Goal: Book appointment/travel/reservation

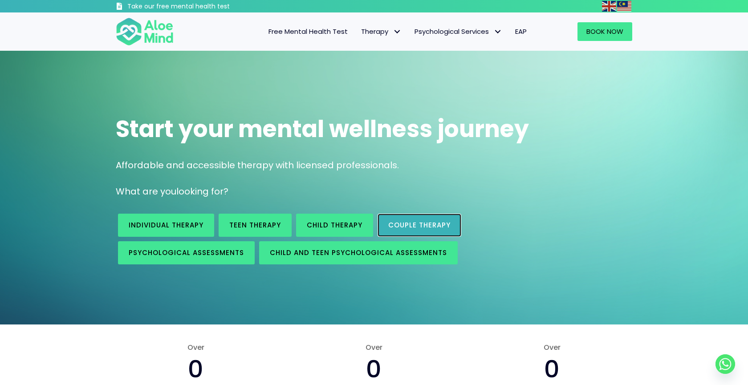
click at [426, 228] on span "Couple therapy" at bounding box center [419, 224] width 62 height 9
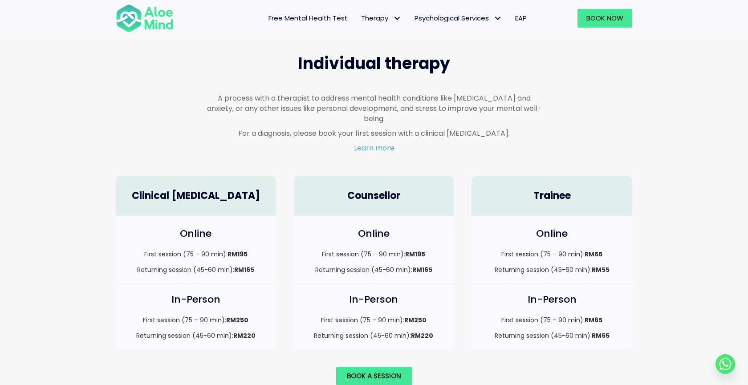
scroll to position [526, 0]
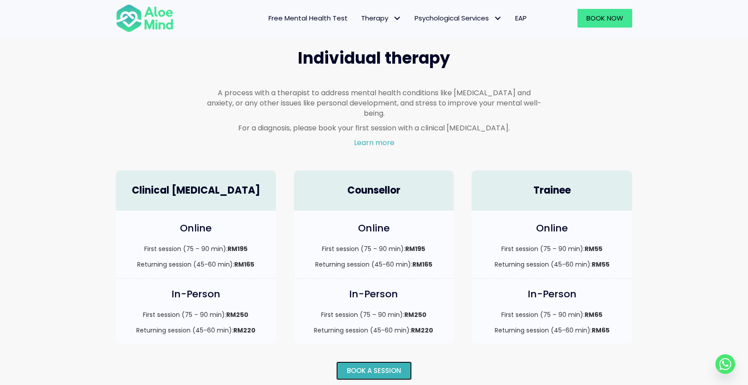
click at [396, 366] on span "Book a session" at bounding box center [374, 370] width 54 height 9
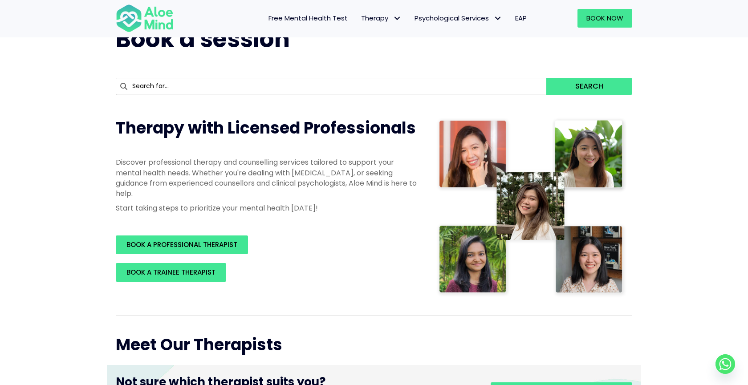
scroll to position [93, 0]
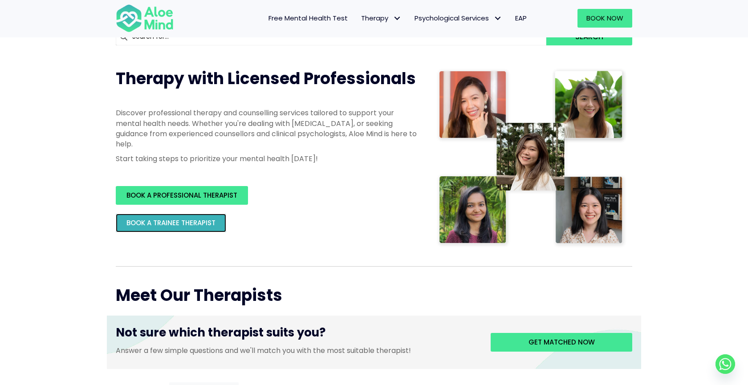
click at [207, 224] on span "BOOK A TRAINEE THERAPIST" at bounding box center [170, 222] width 89 height 9
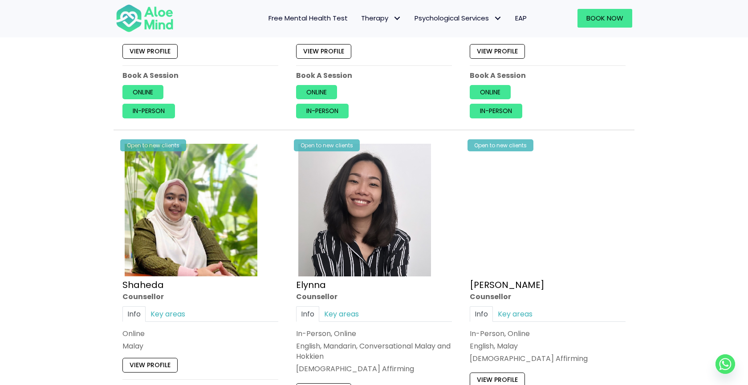
scroll to position [716, 0]
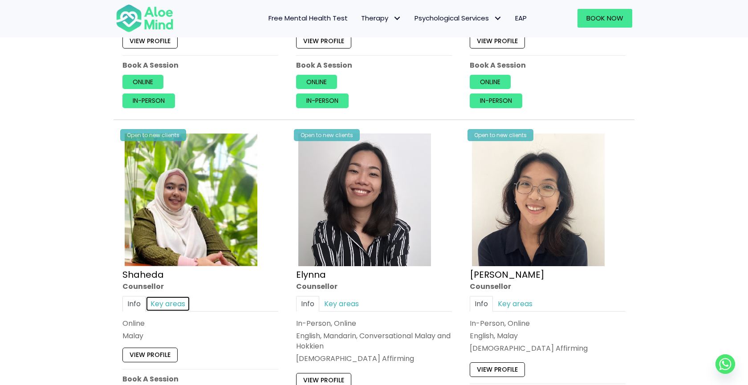
click at [175, 308] on link "Key areas" at bounding box center [168, 304] width 45 height 16
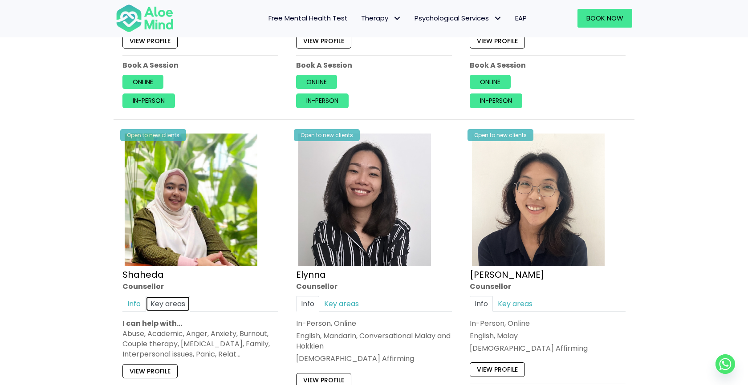
scroll to position [746, 0]
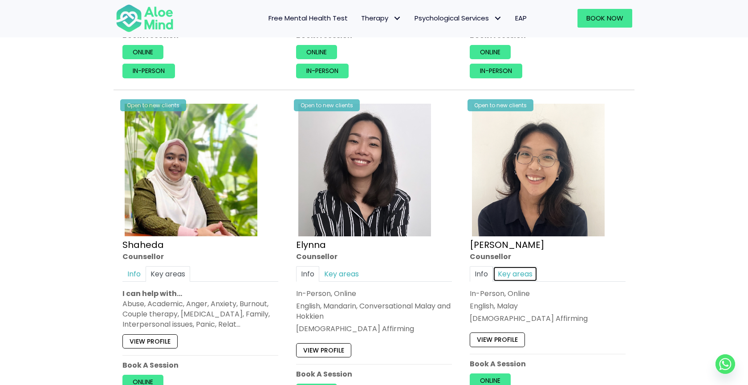
click at [507, 274] on link "Key areas" at bounding box center [515, 274] width 45 height 16
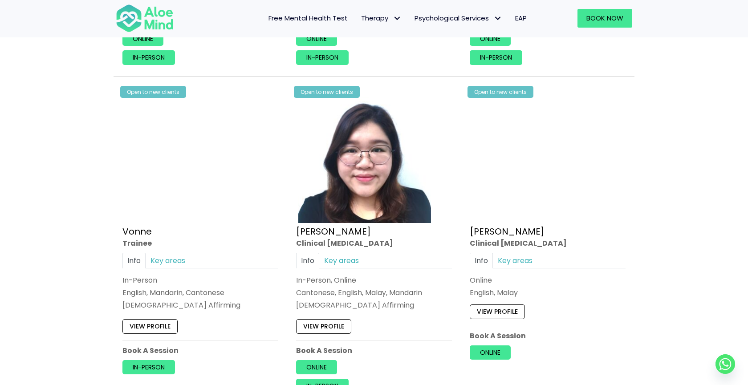
scroll to position [2412, 0]
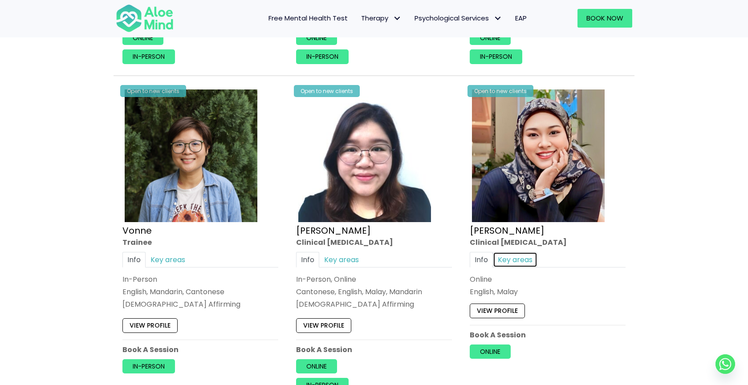
click at [517, 263] on link "Key areas" at bounding box center [515, 260] width 45 height 16
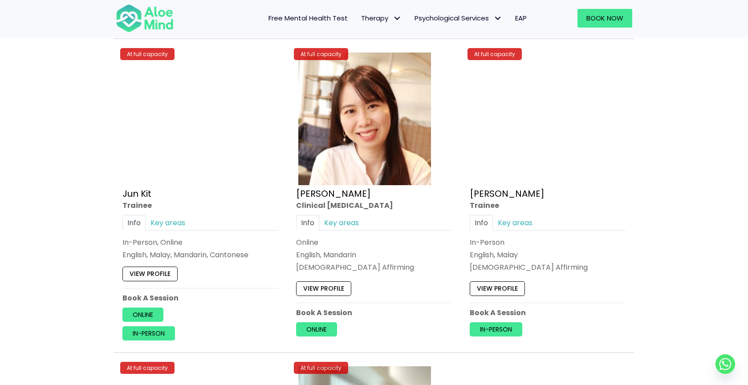
scroll to position [3449, 0]
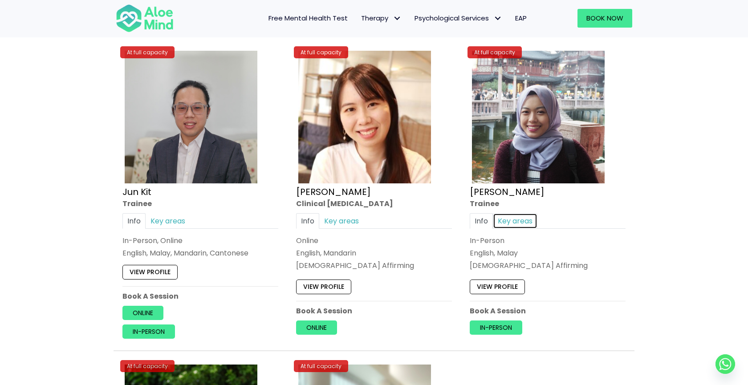
click at [526, 219] on link "Key areas" at bounding box center [515, 221] width 45 height 16
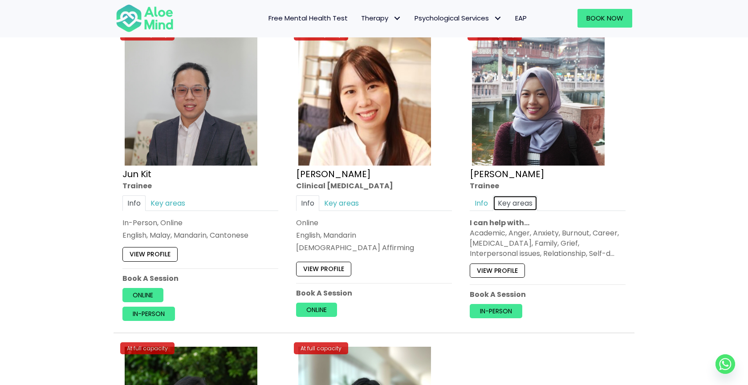
scroll to position [3463, 0]
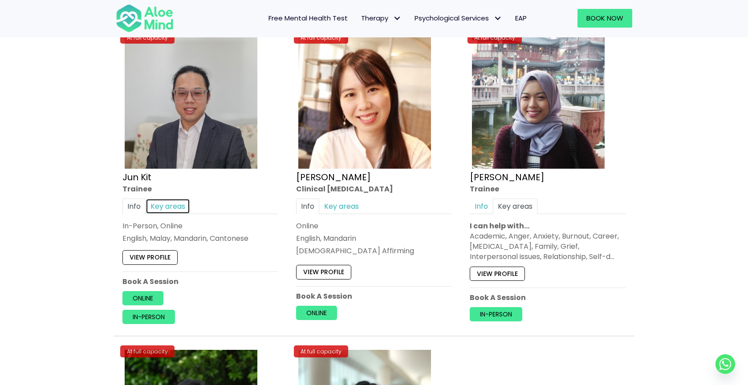
click at [168, 207] on link "Key areas" at bounding box center [168, 207] width 45 height 16
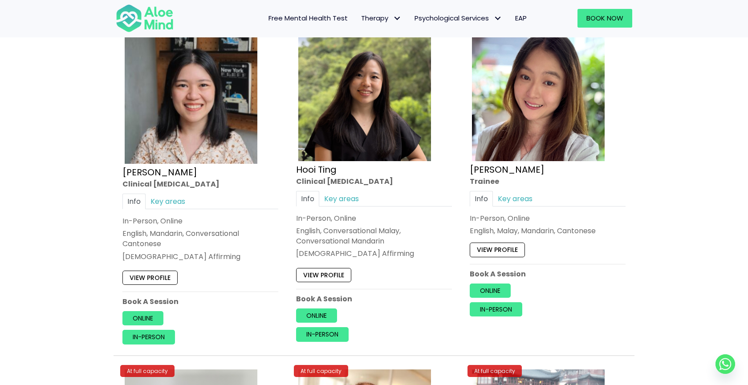
scroll to position [3127, 0]
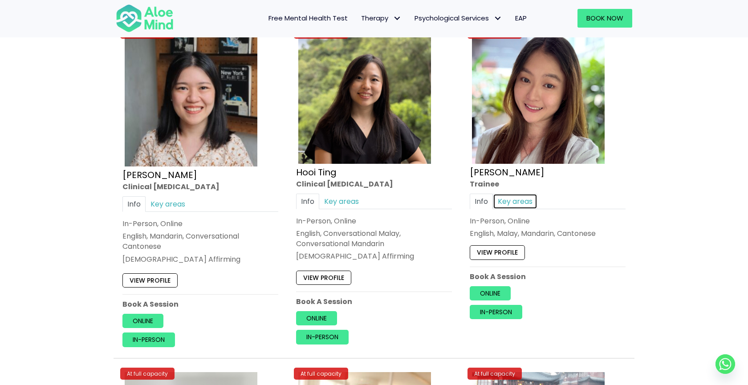
click at [516, 199] on link "Key areas" at bounding box center [515, 201] width 45 height 16
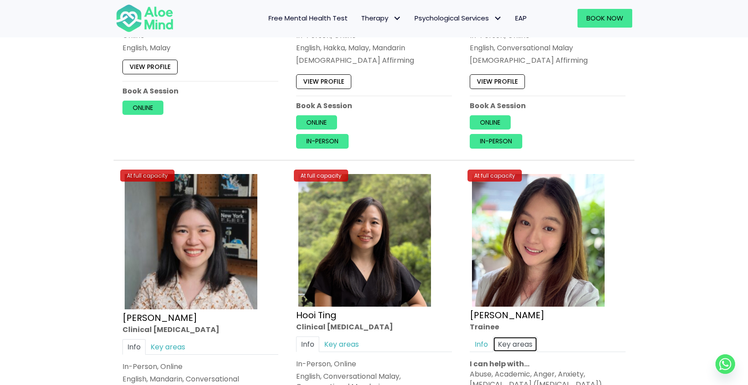
scroll to position [3048, 0]
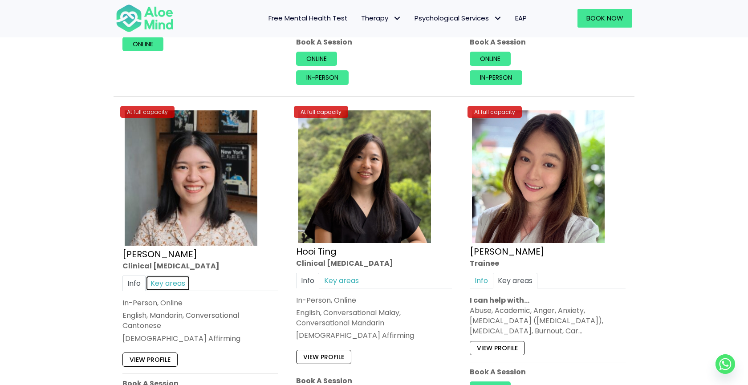
click at [170, 283] on link "Key areas" at bounding box center [168, 283] width 45 height 16
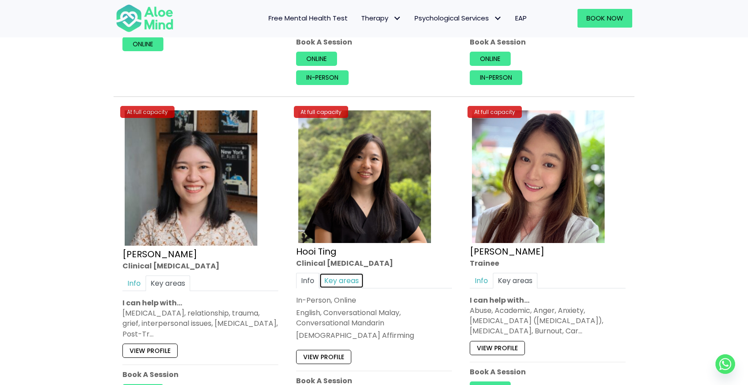
click at [348, 283] on link "Key areas" at bounding box center [341, 280] width 45 height 16
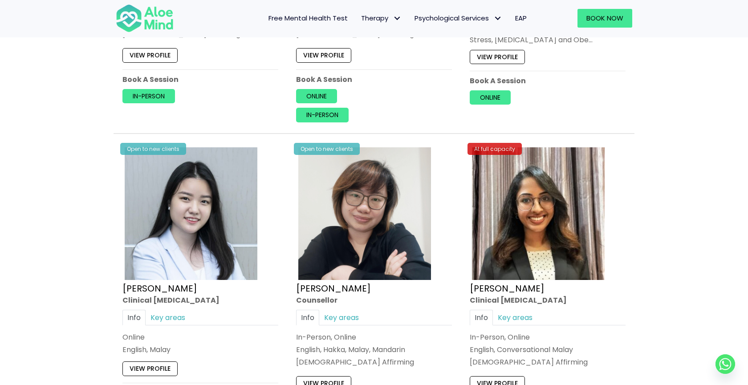
scroll to position [2668, 0]
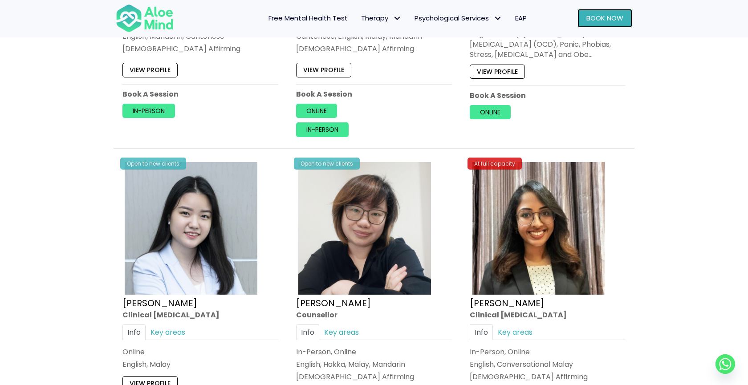
click at [586, 19] on span "Book Now" at bounding box center [604, 17] width 37 height 9
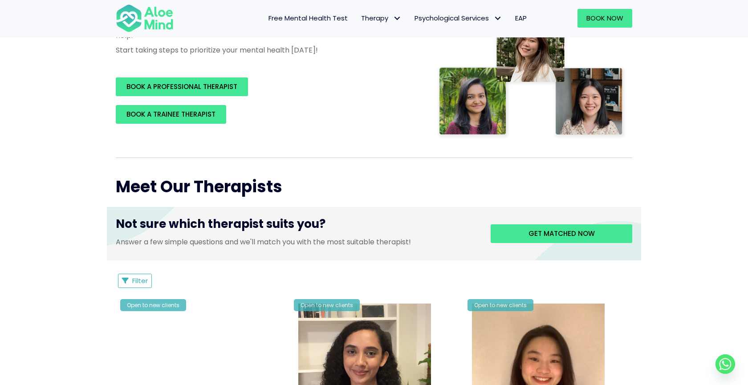
scroll to position [203, 0]
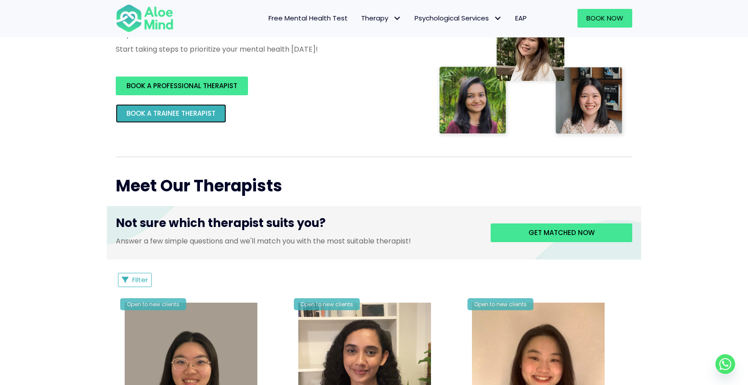
click at [194, 114] on span "BOOK A TRAINEE THERAPIST" at bounding box center [170, 113] width 89 height 9
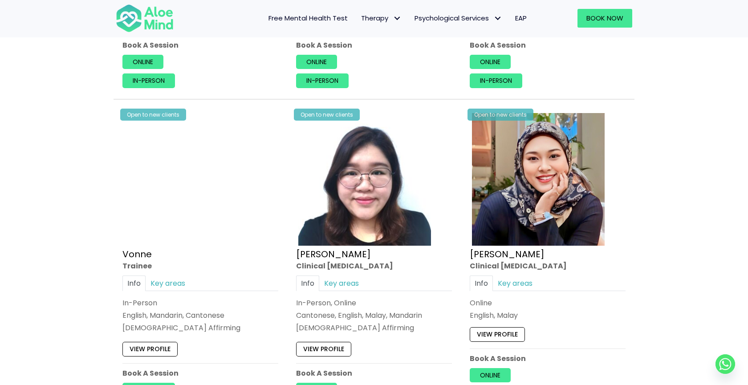
scroll to position [2412, 0]
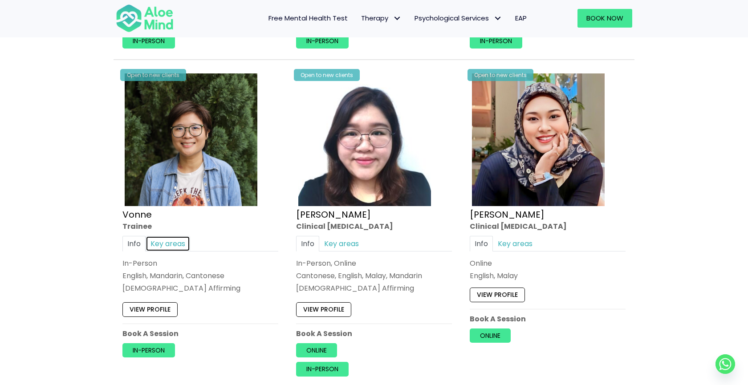
click at [164, 243] on link "Key areas" at bounding box center [168, 244] width 45 height 16
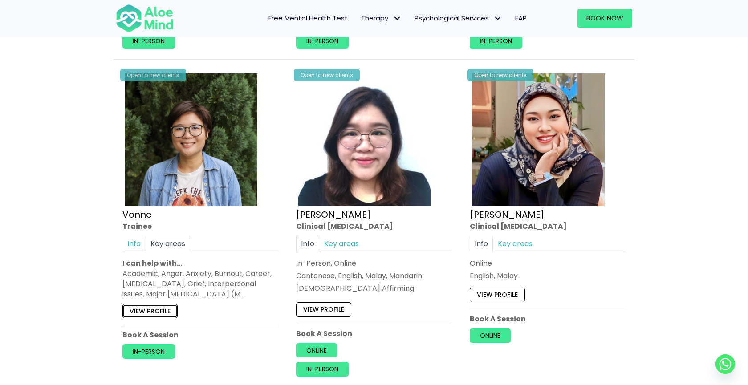
click at [159, 309] on link "View profile" at bounding box center [149, 311] width 55 height 14
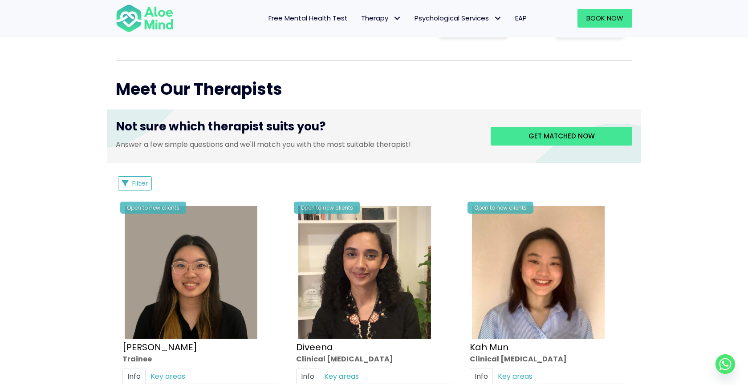
scroll to position [297, 0]
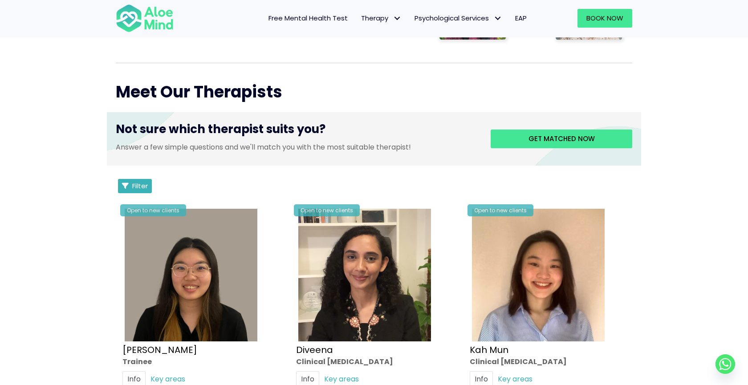
click at [133, 190] on span "Filter" at bounding box center [140, 185] width 16 height 9
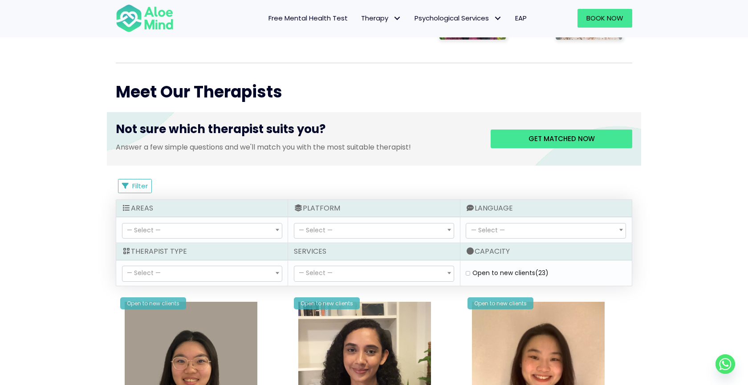
click at [235, 276] on span "— Select —" at bounding box center [201, 273] width 159 height 15
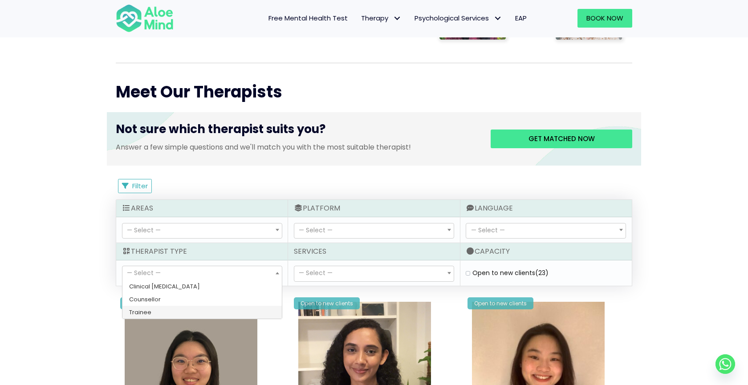
select select "80"
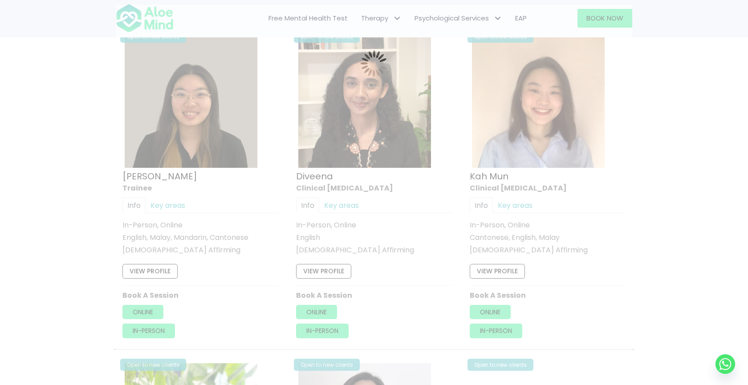
scroll to position [476, 0]
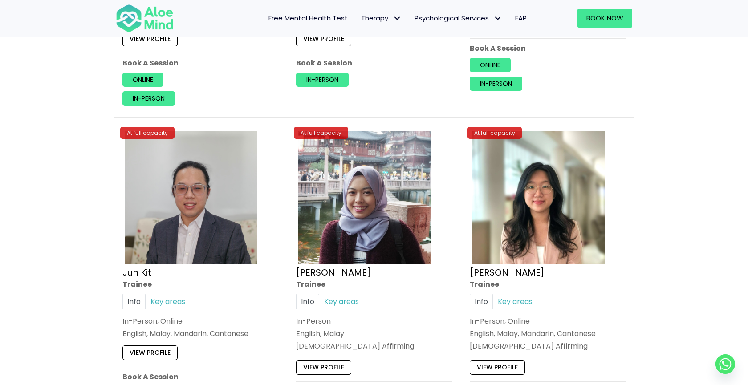
scroll to position [734, 0]
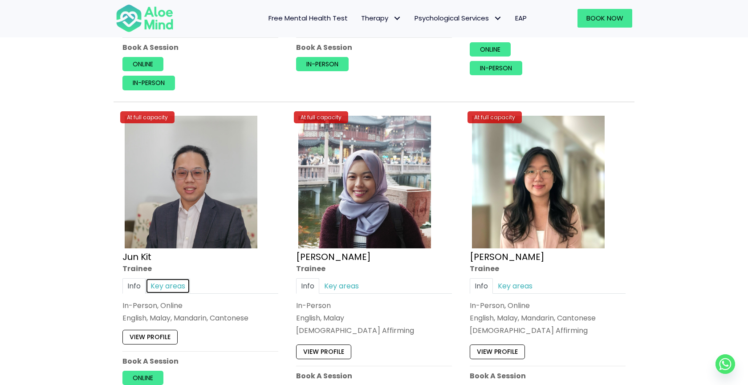
click at [162, 285] on link "Key areas" at bounding box center [168, 286] width 45 height 16
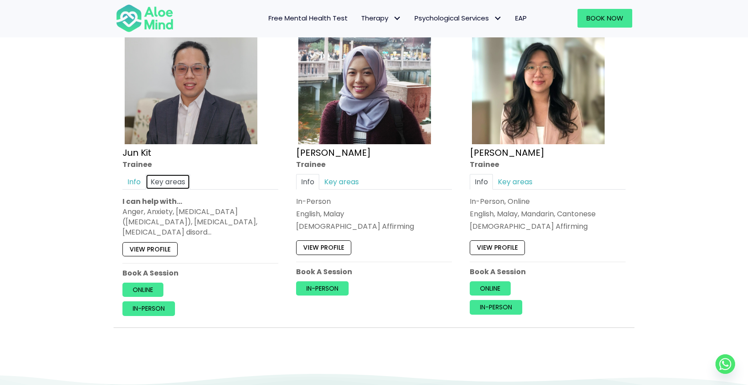
scroll to position [843, 0]
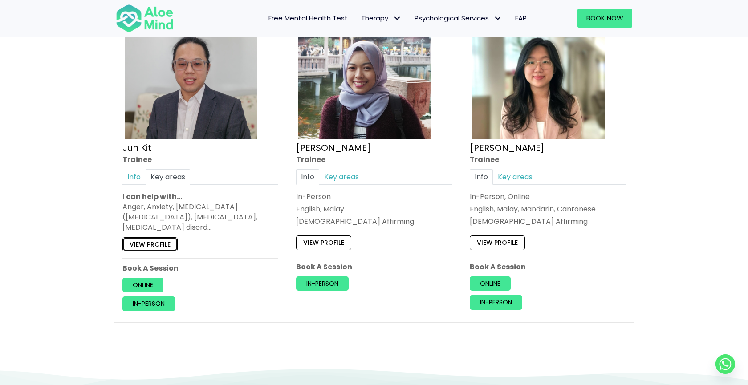
click at [145, 247] on link "View profile" at bounding box center [149, 244] width 55 height 14
click at [345, 172] on link "Key areas" at bounding box center [341, 177] width 45 height 16
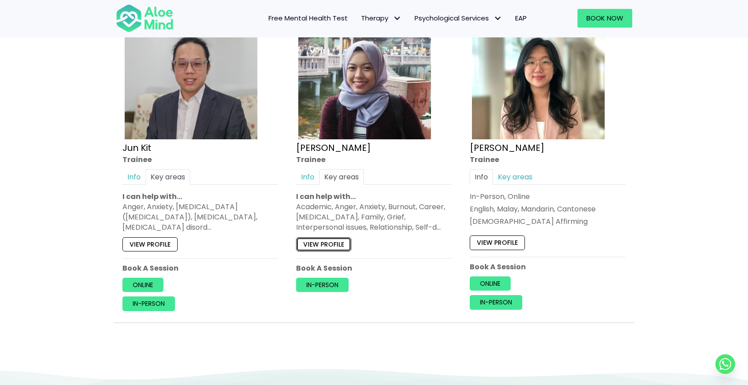
click at [325, 249] on link "View profile" at bounding box center [323, 244] width 55 height 14
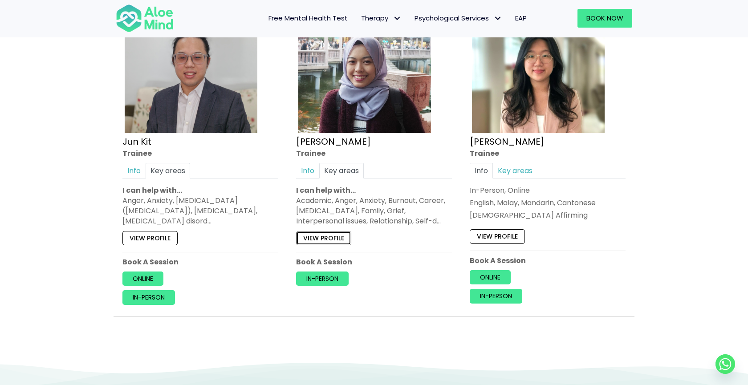
scroll to position [844, 0]
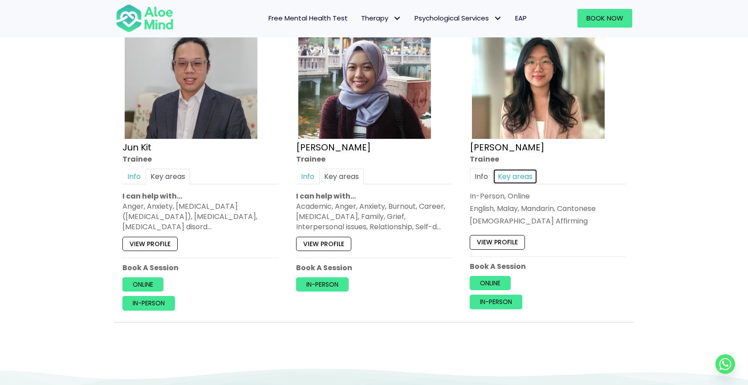
click at [515, 176] on link "Key areas" at bounding box center [515, 177] width 45 height 16
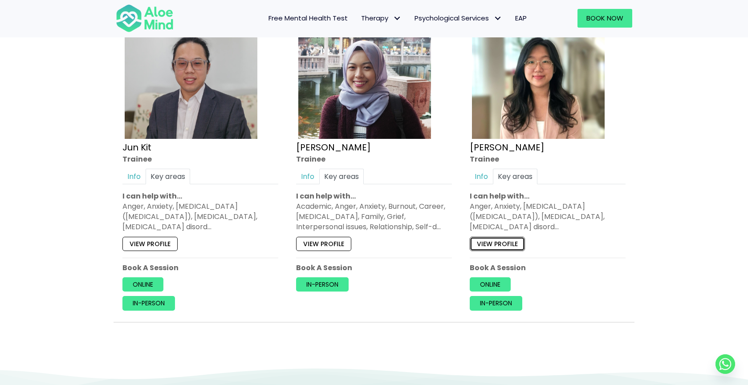
click at [503, 241] on link "View profile" at bounding box center [497, 243] width 55 height 14
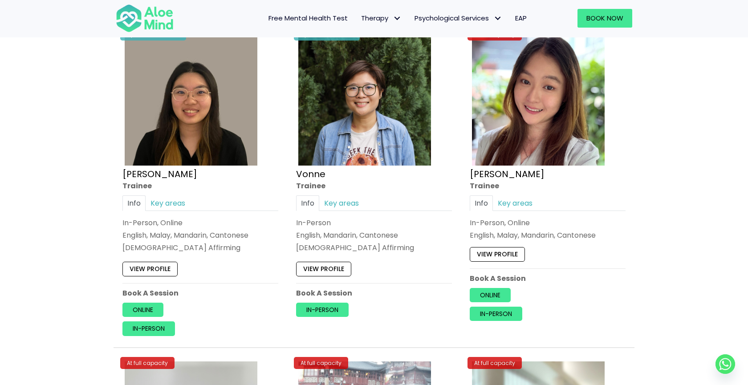
scroll to position [490, 0]
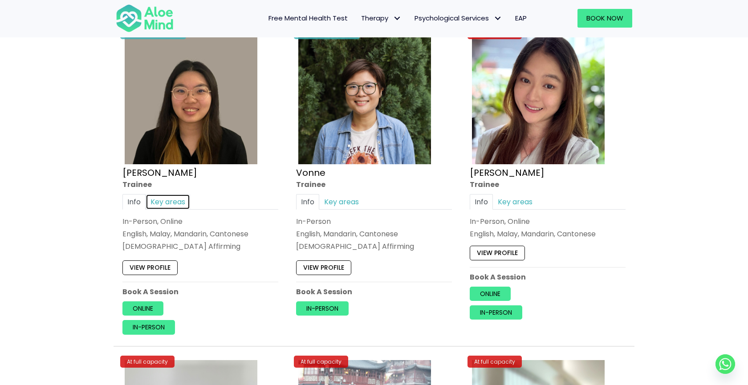
click at [168, 203] on link "Key areas" at bounding box center [168, 202] width 45 height 16
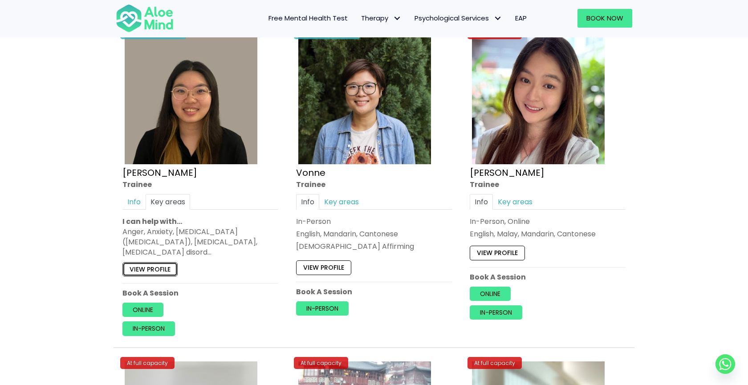
click at [171, 270] on link "View profile" at bounding box center [149, 269] width 55 height 14
click at [516, 203] on link "Key areas" at bounding box center [515, 202] width 45 height 16
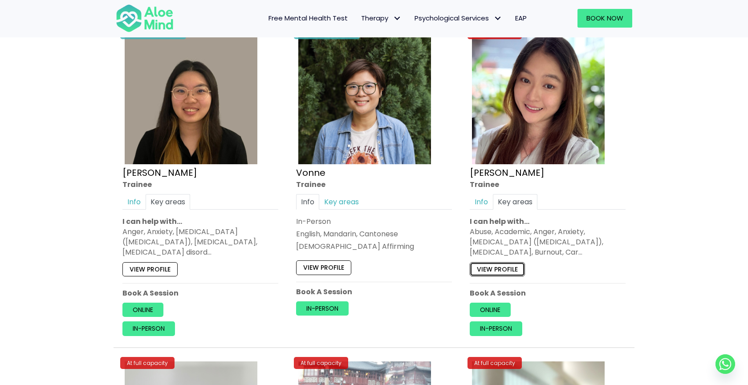
click at [511, 275] on link "View profile" at bounding box center [497, 269] width 55 height 14
click at [343, 201] on link "Key areas" at bounding box center [341, 202] width 45 height 16
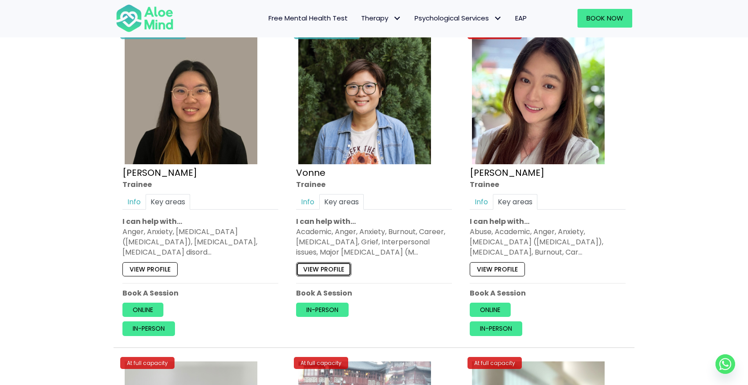
click at [330, 275] on link "View profile" at bounding box center [323, 269] width 55 height 14
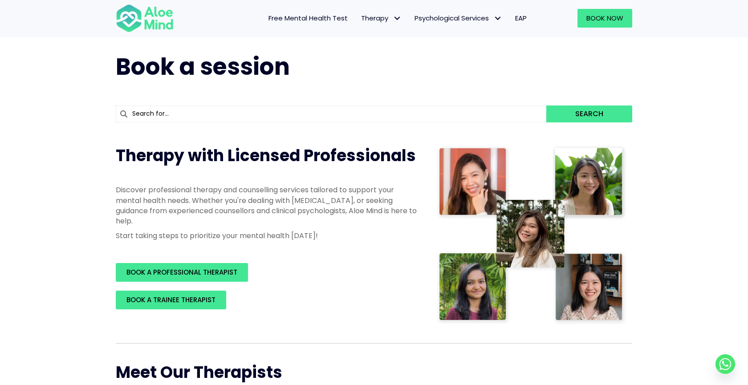
scroll to position [0, 0]
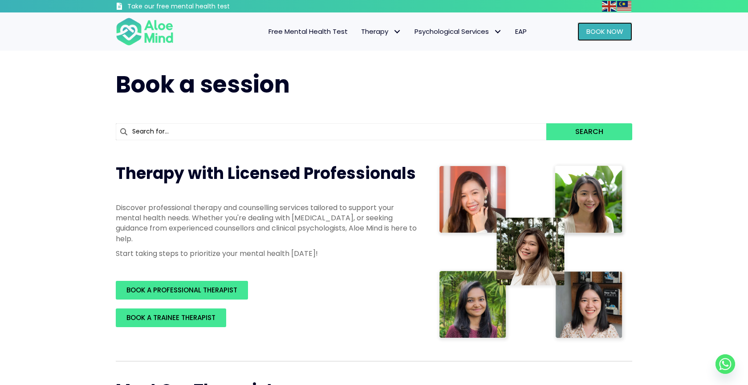
click at [599, 37] on link "Book Now" at bounding box center [604, 31] width 55 height 19
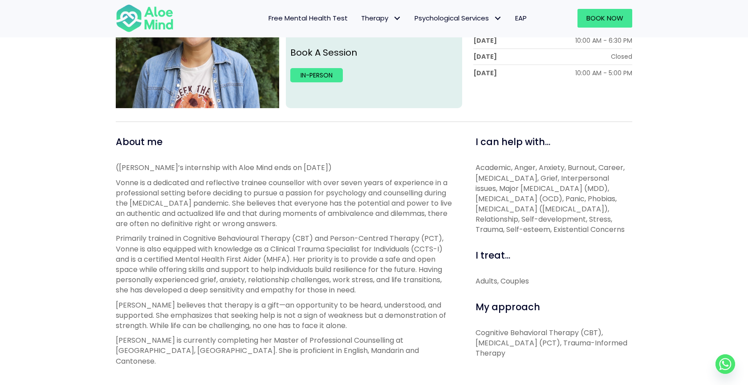
scroll to position [222, 0]
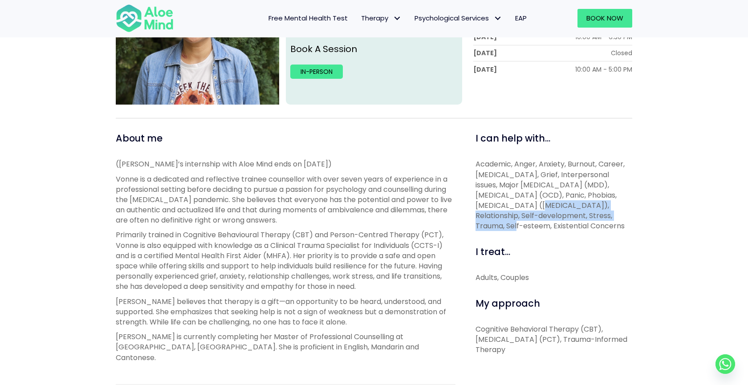
drag, startPoint x: 479, startPoint y: 207, endPoint x: 581, endPoint y: 212, distance: 102.1
click at [582, 212] on span "Academic, Anger, Anxiety, Burnout, Career, Depression, Grief, Interpersonal iss…" at bounding box center [549, 195] width 149 height 72
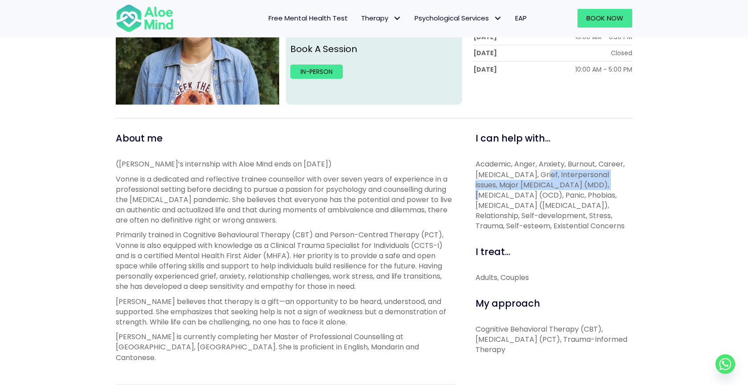
drag, startPoint x: 539, startPoint y: 178, endPoint x: 597, endPoint y: 187, distance: 58.2
click at [597, 188] on span "Academic, Anger, Anxiety, Burnout, Career, Depression, Grief, Interpersonal iss…" at bounding box center [549, 195] width 149 height 72
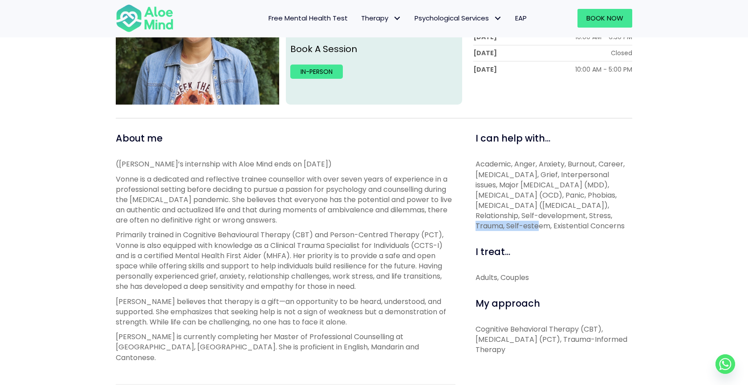
drag, startPoint x: 536, startPoint y: 216, endPoint x: 600, endPoint y: 218, distance: 63.7
click at [600, 218] on span "Academic, Anger, Anxiety, Burnout, Career, Depression, Grief, Interpersonal iss…" at bounding box center [549, 195] width 149 height 72
drag, startPoint x: 513, startPoint y: 225, endPoint x: 614, endPoint y: 240, distance: 102.2
click at [614, 240] on div "I can help with... Academic, Anger, Anxiety, Burnout, Career, Depression, Grief…" at bounding box center [550, 303] width 177 height 342
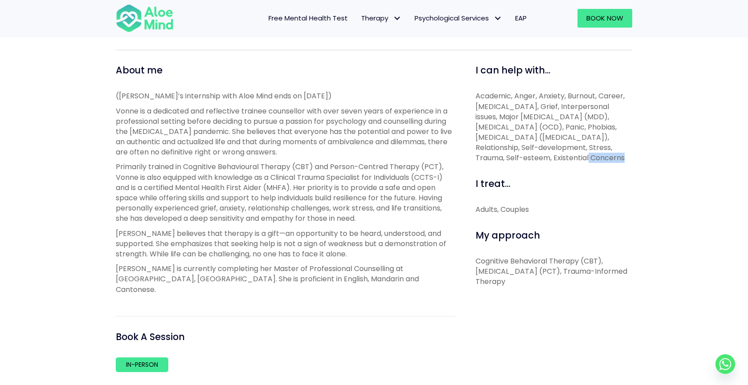
scroll to position [291, 0]
click at [499, 137] on span "Academic, Anger, Anxiety, Burnout, Career, Depression, Grief, Interpersonal iss…" at bounding box center [549, 126] width 149 height 72
drag, startPoint x: 479, startPoint y: 146, endPoint x: 529, endPoint y: 148, distance: 49.4
click at [529, 148] on span "Academic, Anger, Anxiety, Burnout, Career, Depression, Grief, Interpersonal iss…" at bounding box center [549, 126] width 149 height 72
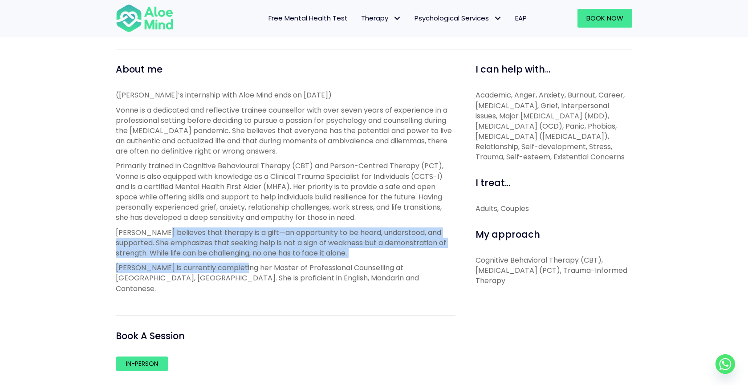
drag, startPoint x: 160, startPoint y: 231, endPoint x: 242, endPoint y: 266, distance: 88.4
click at [242, 266] on div "(Vonne’s internship with Aloe Mind ends on 25 September 2025) Vonne is a dedica…" at bounding box center [286, 191] width 340 height 203
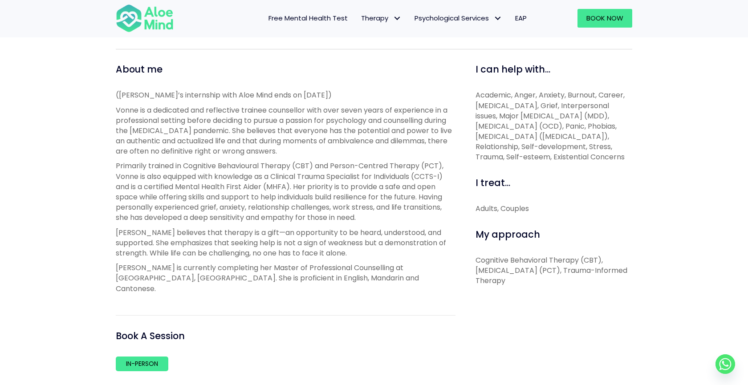
click at [290, 170] on p "Primarily trained in Cognitive Behavioural Therapy (CBT) and Person-Centred The…" at bounding box center [286, 192] width 340 height 62
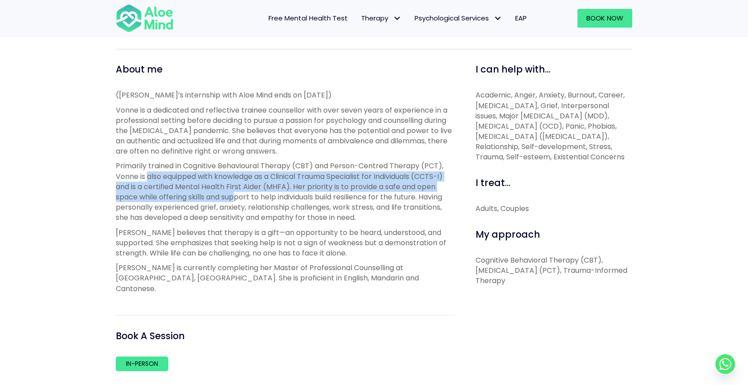
drag, startPoint x: 149, startPoint y: 172, endPoint x: 236, endPoint y: 197, distance: 90.3
click at [236, 197] on p "Primarily trained in Cognitive Behavioural Therapy (CBT) and Person-Centred The…" at bounding box center [286, 192] width 340 height 62
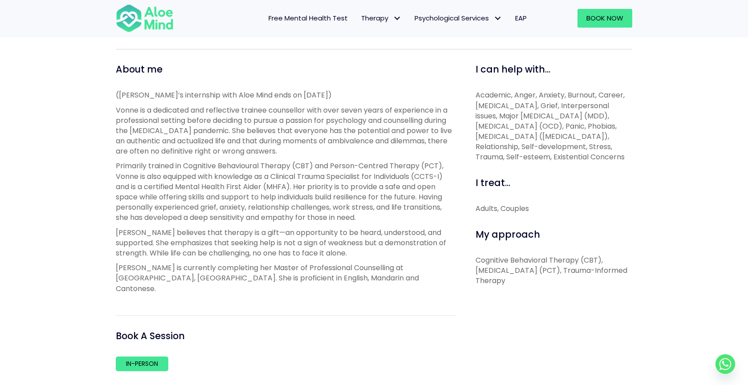
click at [249, 215] on p "Primarily trained in Cognitive Behavioural Therapy (CBT) and Person-Centred The…" at bounding box center [286, 192] width 340 height 62
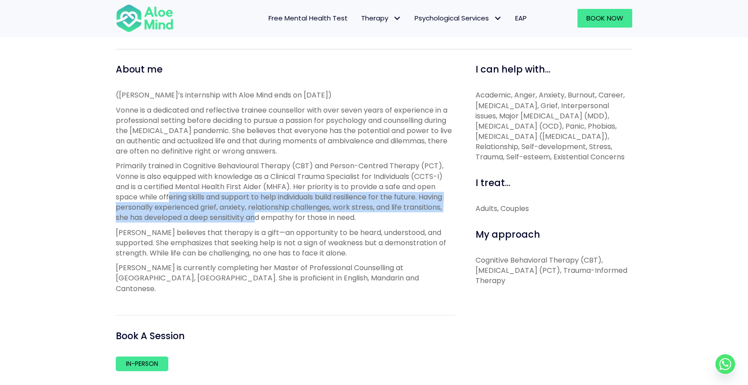
drag, startPoint x: 170, startPoint y: 199, endPoint x: 258, endPoint y: 221, distance: 90.9
click at [258, 221] on p "Primarily trained in Cognitive Behavioural Therapy (CBT) and Person-Centred The…" at bounding box center [286, 192] width 340 height 62
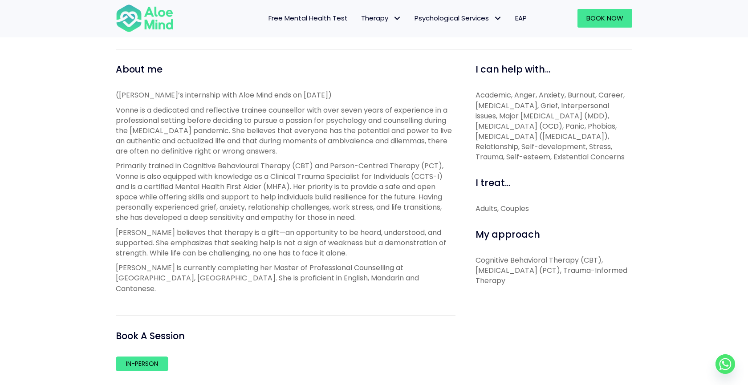
click at [192, 228] on p "Vonne believes that therapy is a gift—an opportunity to be heard, understood, a…" at bounding box center [286, 242] width 340 height 31
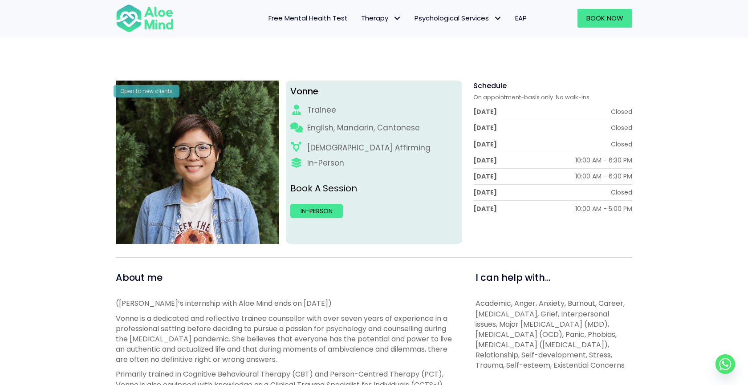
scroll to position [82, 0]
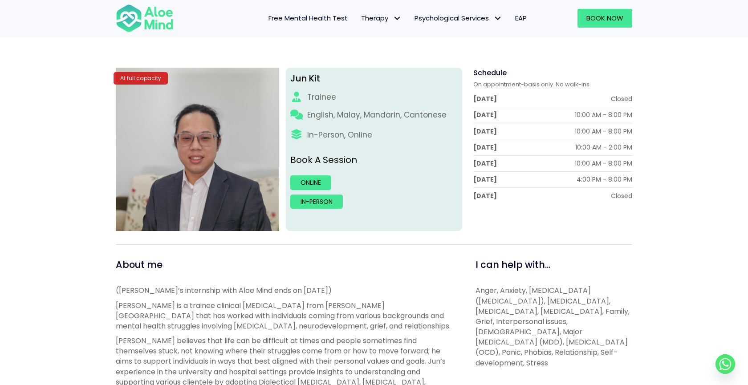
scroll to position [94, 0]
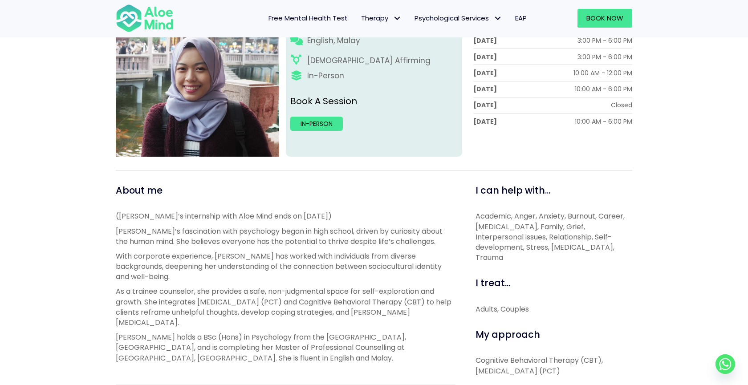
scroll to position [170, 0]
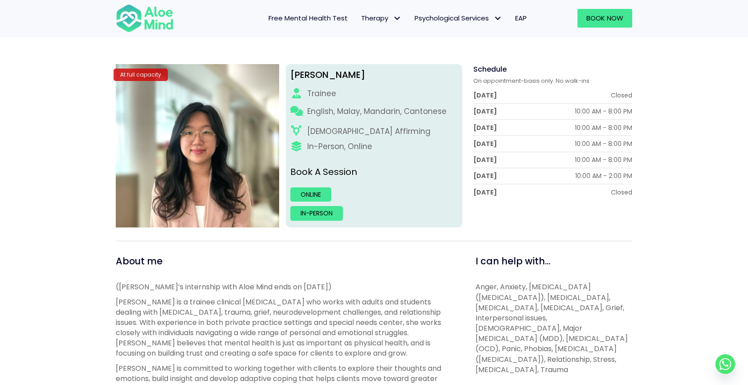
scroll to position [97, 0]
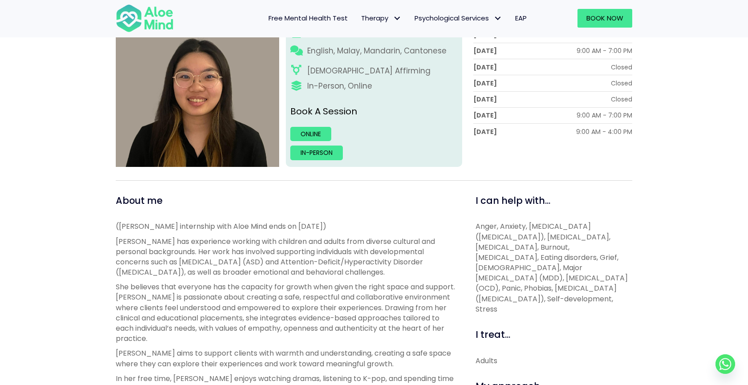
scroll to position [191, 0]
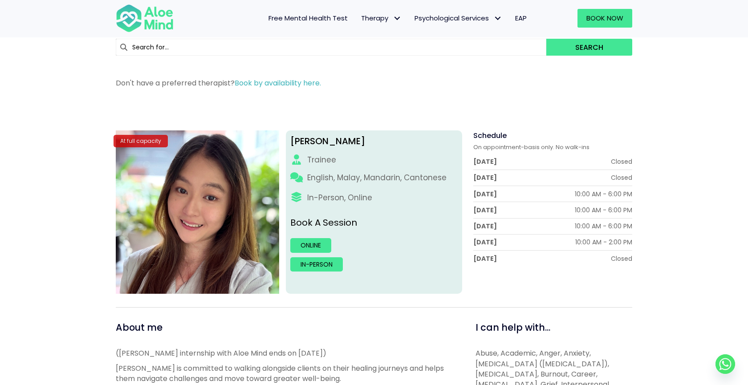
scroll to position [29, 0]
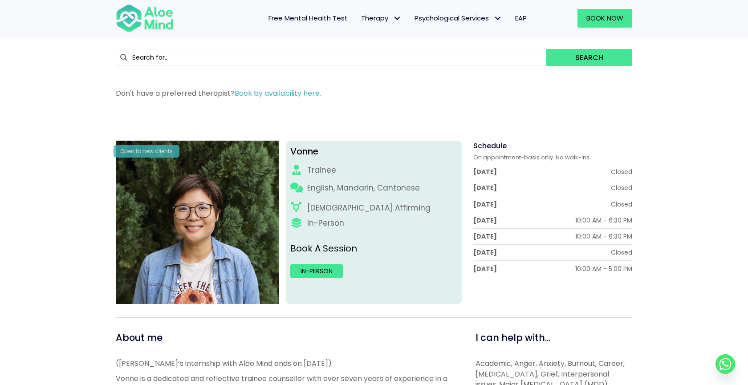
scroll to position [21, 0]
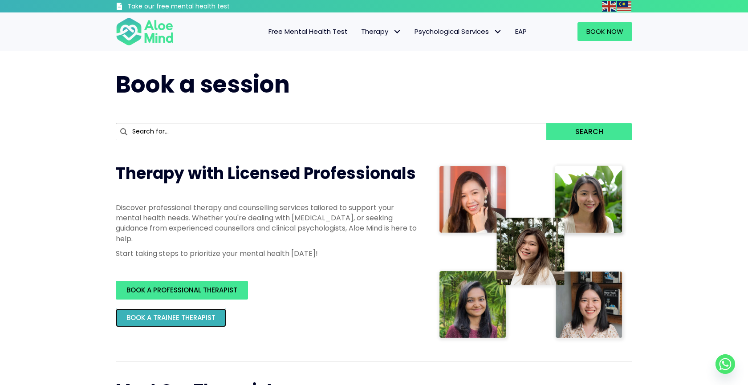
click at [203, 322] on span "BOOK A TRAINEE THERAPIST" at bounding box center [170, 317] width 89 height 9
